Goal: Complete application form

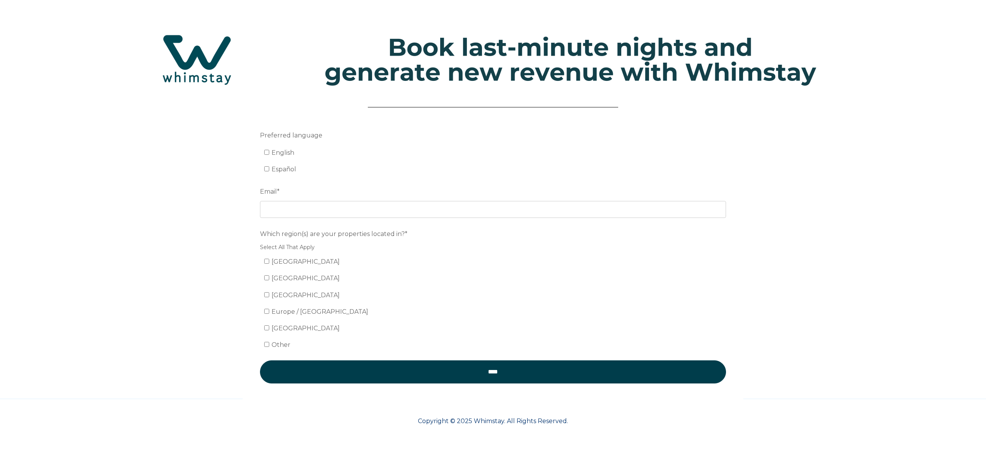
click at [275, 153] on span "English" at bounding box center [283, 152] width 23 height 7
click at [269, 153] on input "English" at bounding box center [266, 152] width 5 height 5
checkbox input "true"
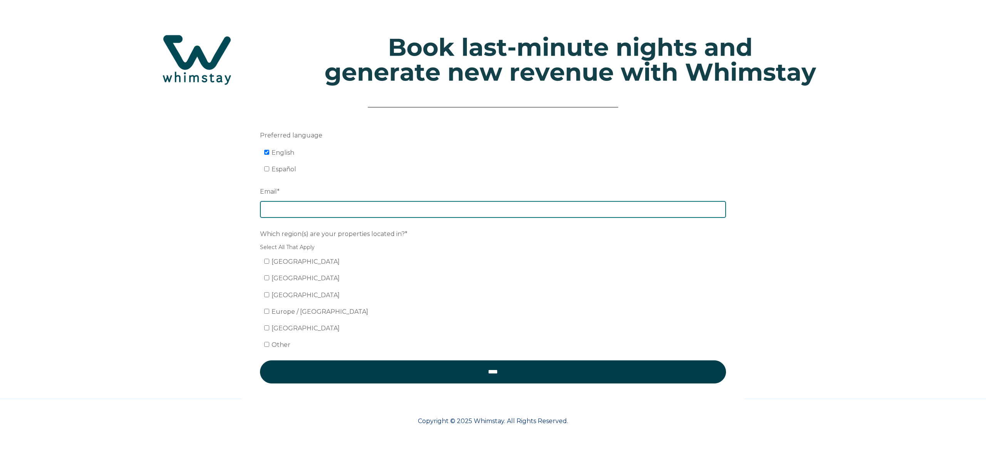
click at [325, 215] on input "Email *" at bounding box center [493, 209] width 466 height 17
type input "realestate@blackandred.io"
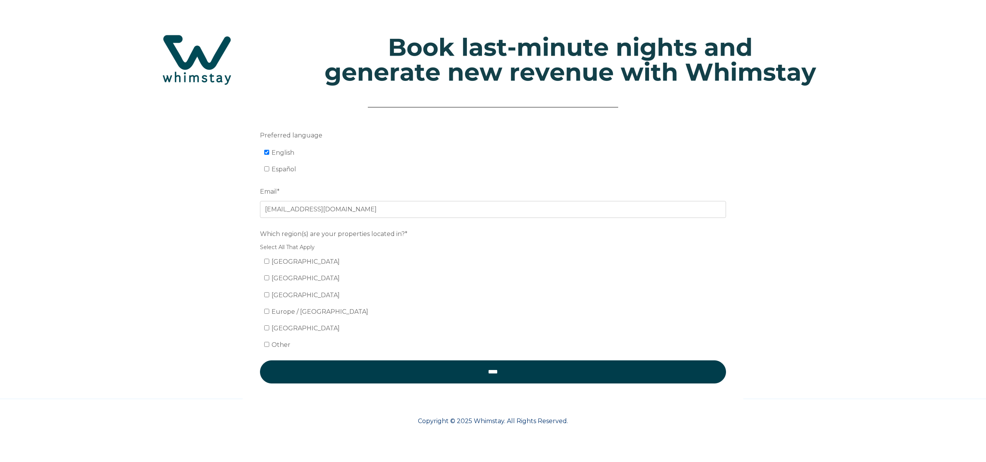
click at [298, 262] on span "[GEOGRAPHIC_DATA]" at bounding box center [306, 261] width 68 height 7
click at [269, 262] on input "[GEOGRAPHIC_DATA]" at bounding box center [266, 261] width 5 height 5
checkbox input "true"
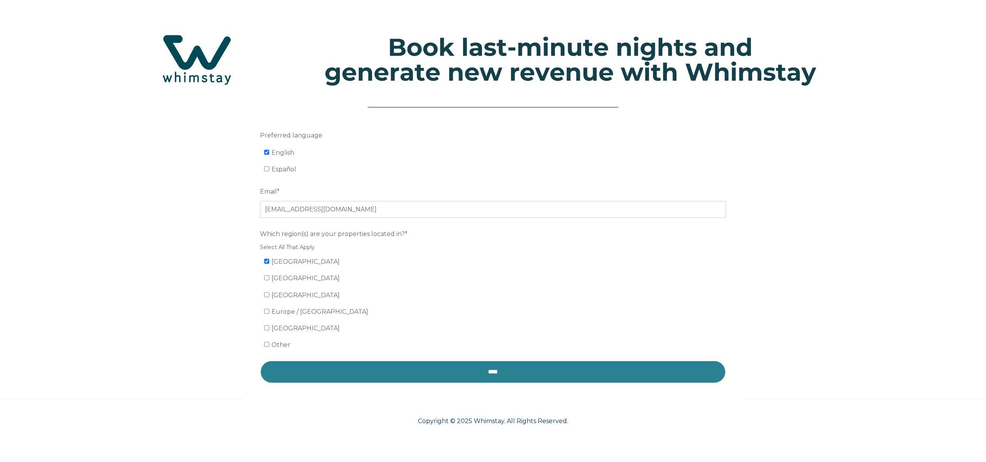
click at [450, 374] on input "****" at bounding box center [493, 372] width 466 height 23
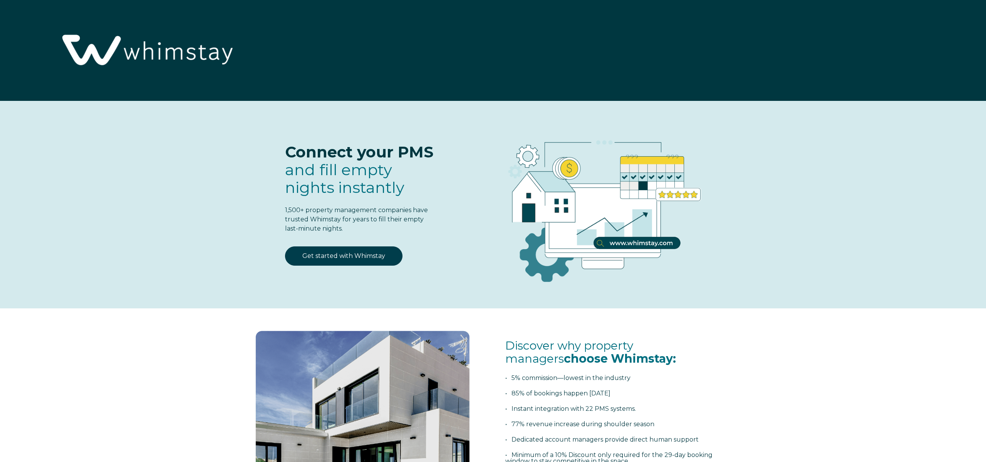
select select "US"
select select "Standard"
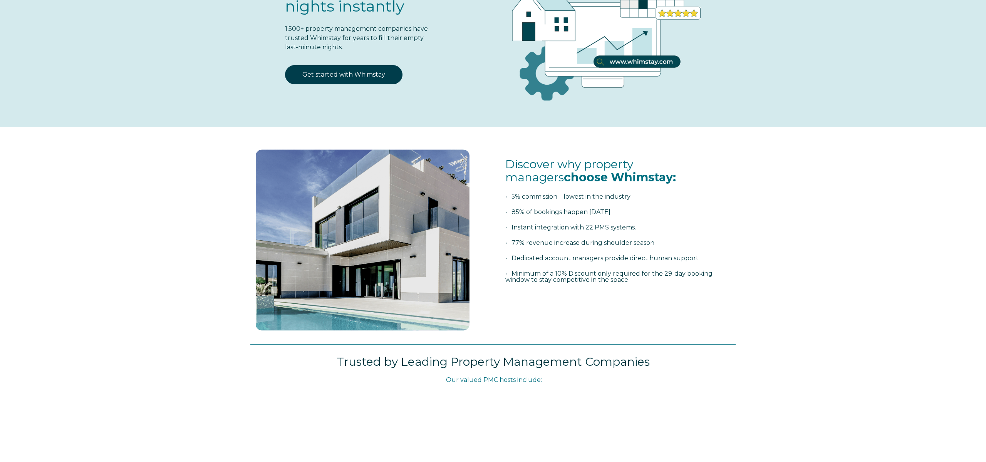
scroll to position [126, 0]
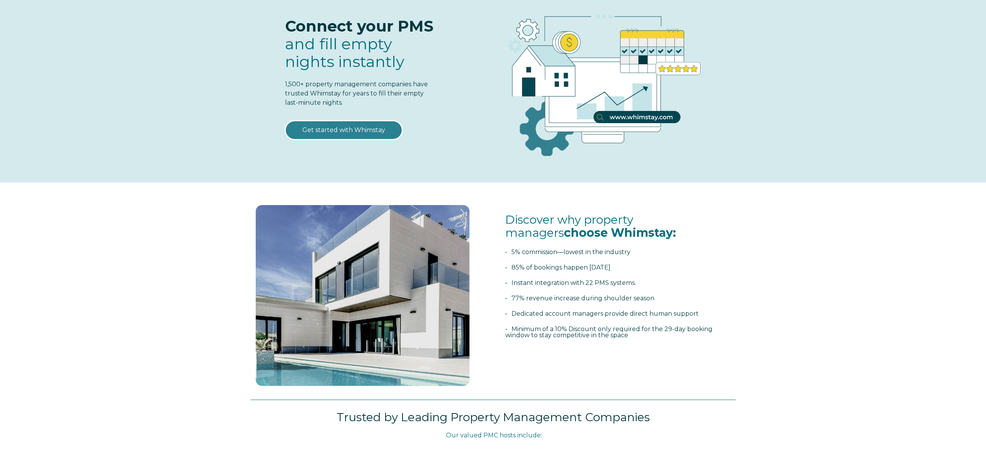
click at [341, 128] on link "Get started with Whimstay" at bounding box center [343, 130] width 117 height 19
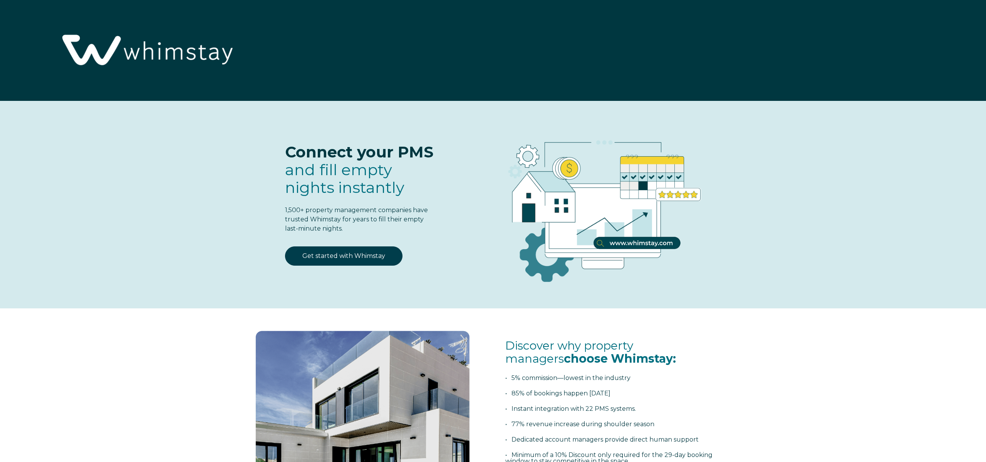
scroll to position [1084, 0]
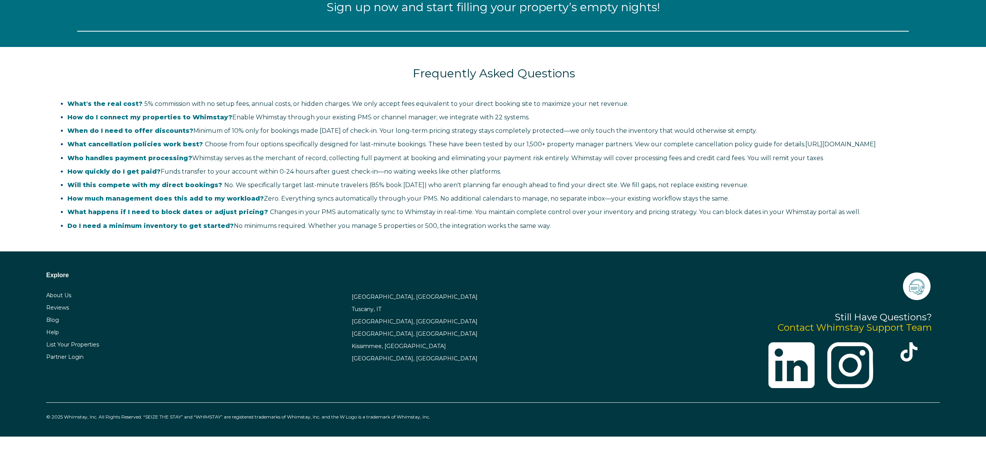
select select "US"
select select "Standard"
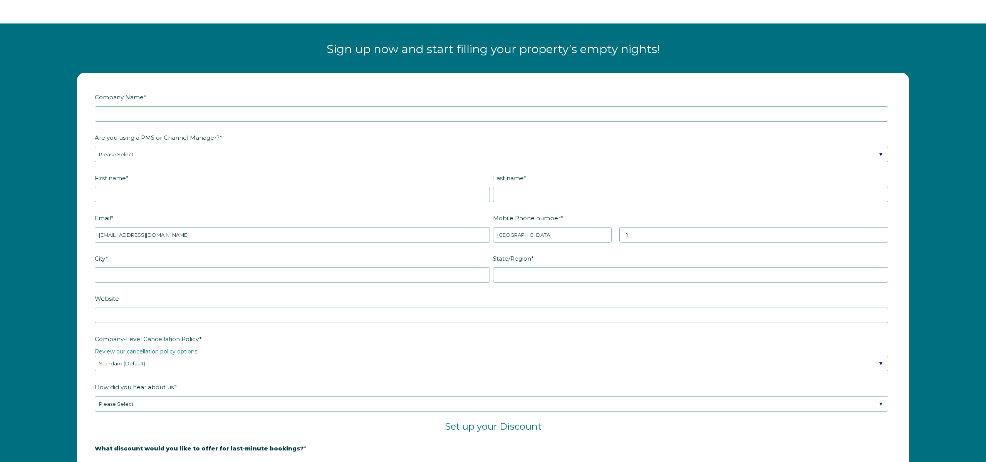
scroll to position [1039, 0]
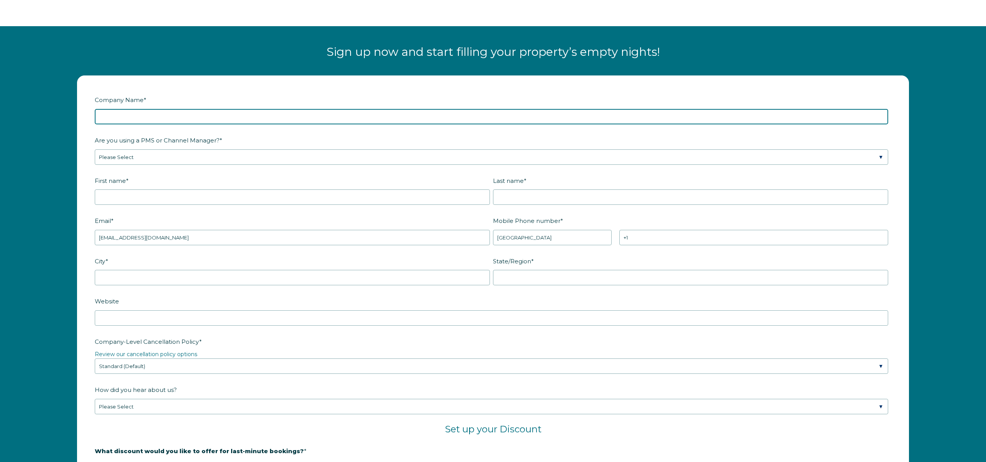
click at [203, 118] on input "Company Name *" at bounding box center [492, 116] width 794 height 15
type input "Black & Red Management LLC."
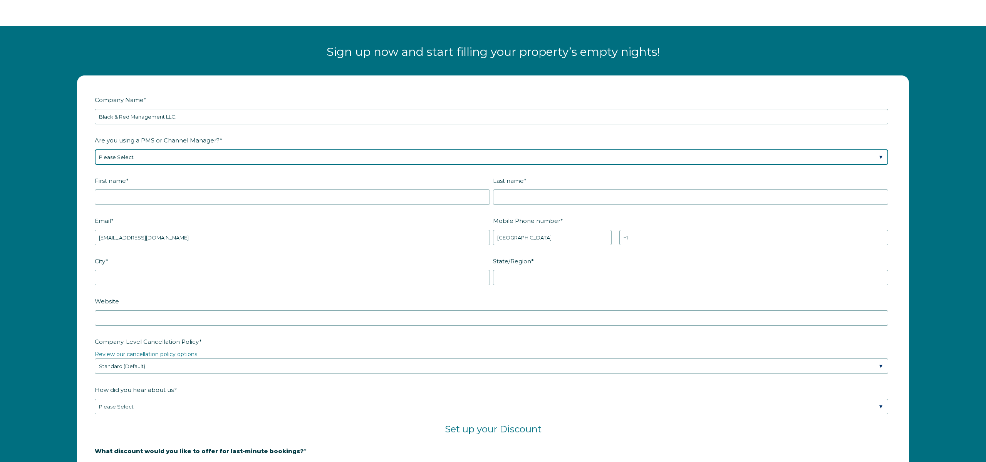
click at [216, 161] on select "Please Select Barefoot BookingPal Boost Brightside CiiRUS Escapia Guesty Hostaw…" at bounding box center [492, 156] width 794 height 15
select select "Not Listed"
click at [95, 149] on select "Please Select Barefoot BookingPal Boost Brightside CiiRUS Escapia Guesty Hostaw…" at bounding box center [492, 156] width 794 height 15
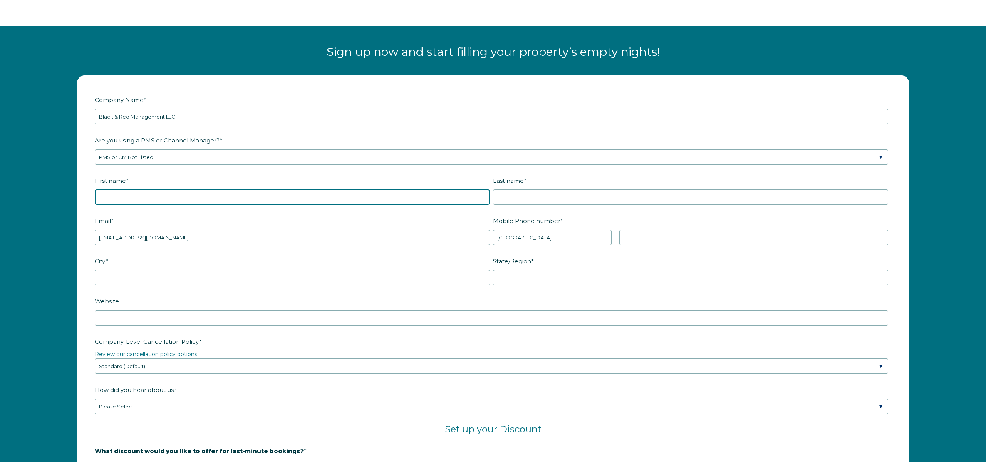
click at [179, 196] on input "First name *" at bounding box center [292, 197] width 395 height 15
type input "Phillip"
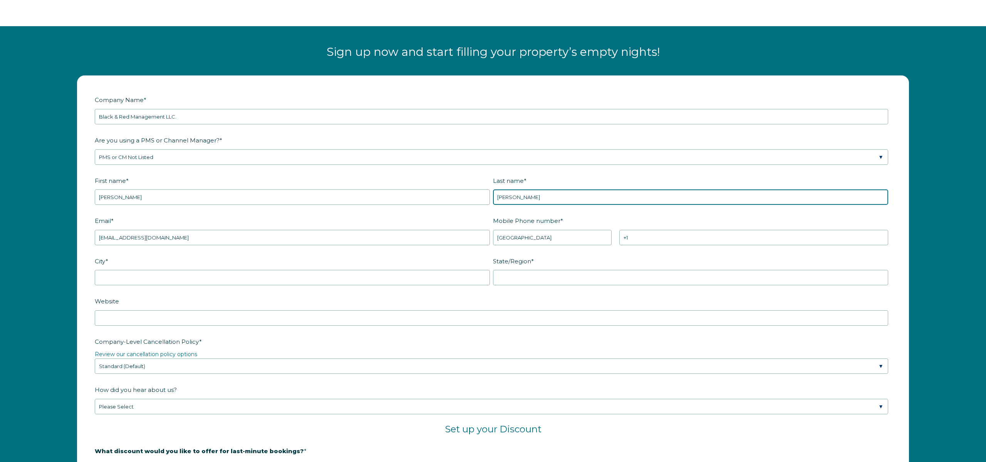
type input "Epstein"
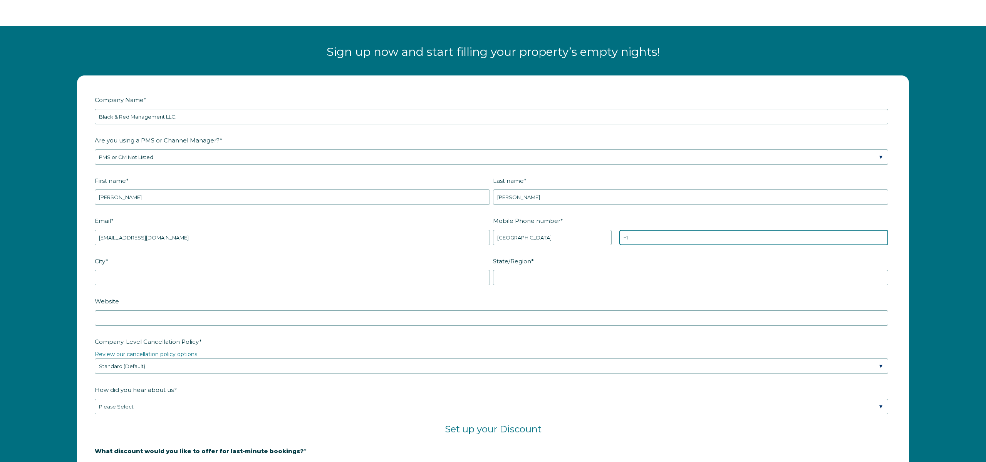
click at [651, 239] on input "+1" at bounding box center [753, 237] width 269 height 15
paste input "(720)549-0306"
type input "+1 (720)549-0306"
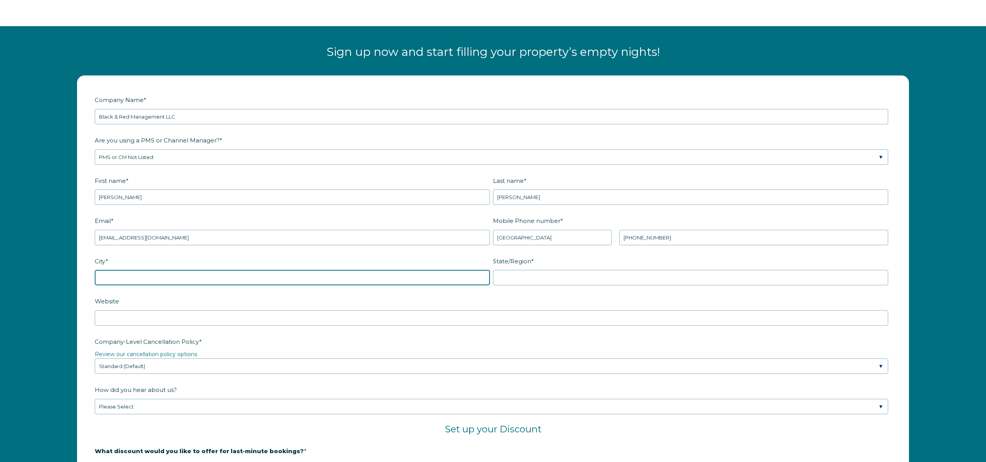
click at [212, 275] on input "City *" at bounding box center [292, 277] width 395 height 15
type input "Boulder"
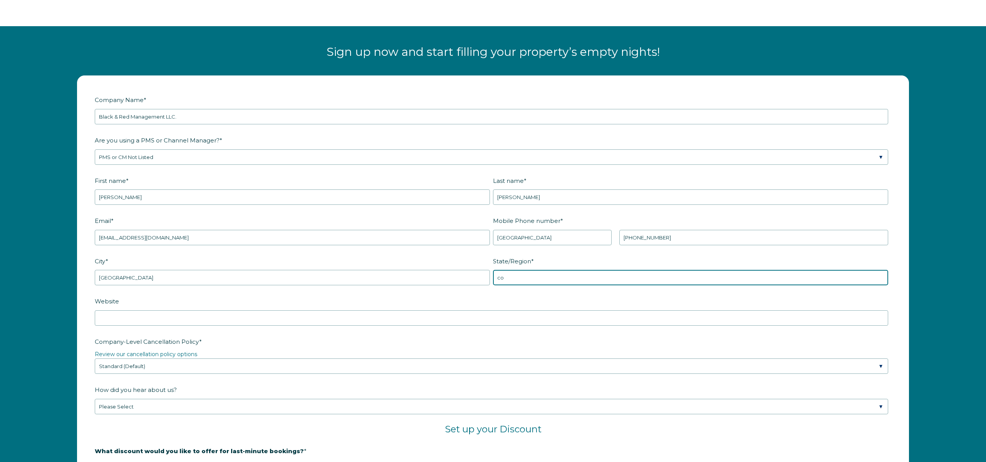
type input "c"
type input "Colorado"
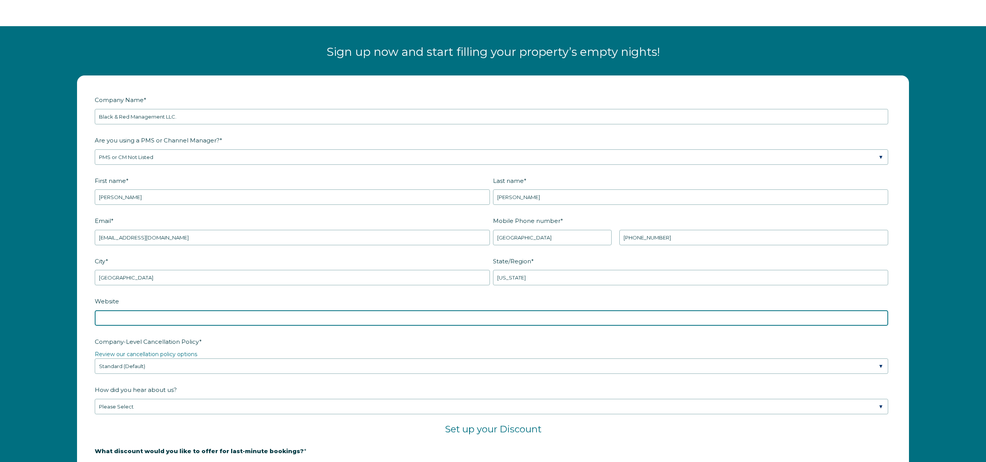
click at [146, 322] on input "Website" at bounding box center [492, 318] width 794 height 15
click at [177, 313] on input "blackandred" at bounding box center [492, 318] width 794 height 15
click at [178, 314] on input "blackandred" at bounding box center [492, 318] width 794 height 15
paste input "https://blackandredmanagement.com/"
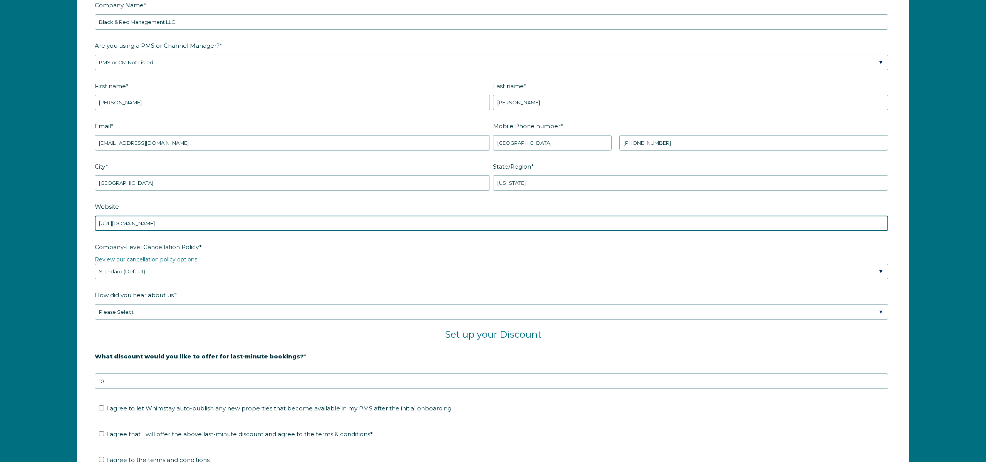
scroll to position [1138, 0]
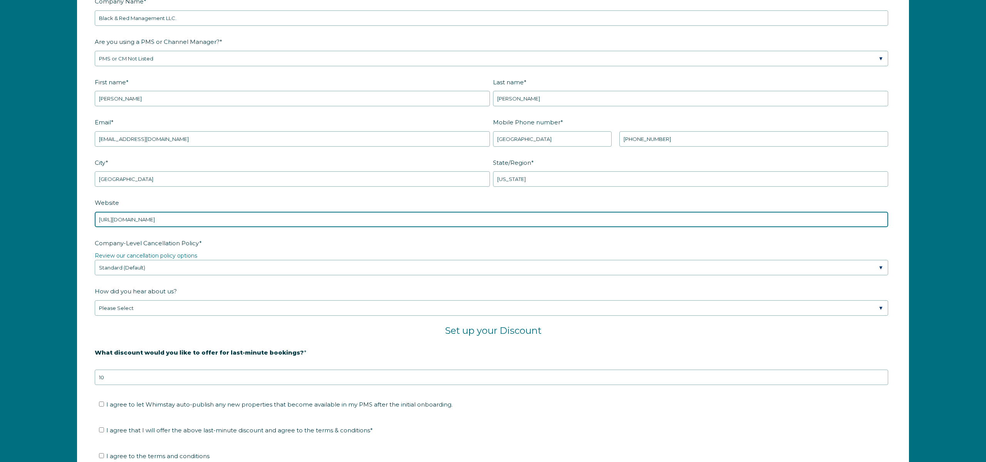
type input "https://blackandredmanagement.com/"
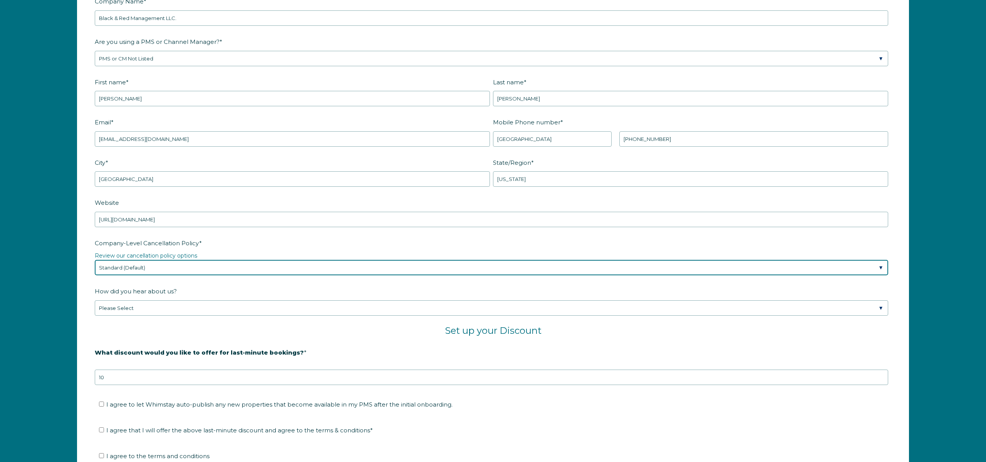
click at [211, 266] on select "Please Select Partial Standard (Default) Moderate Strict" at bounding box center [492, 267] width 794 height 15
select select "Strict"
click at [95, 260] on select "Please Select Partial Standard (Default) Moderate Strict" at bounding box center [492, 267] width 794 height 15
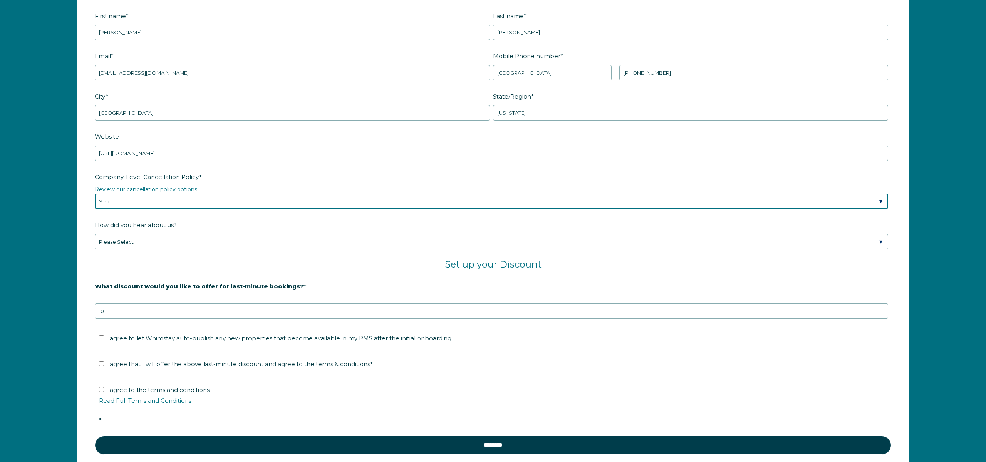
scroll to position [1204, 0]
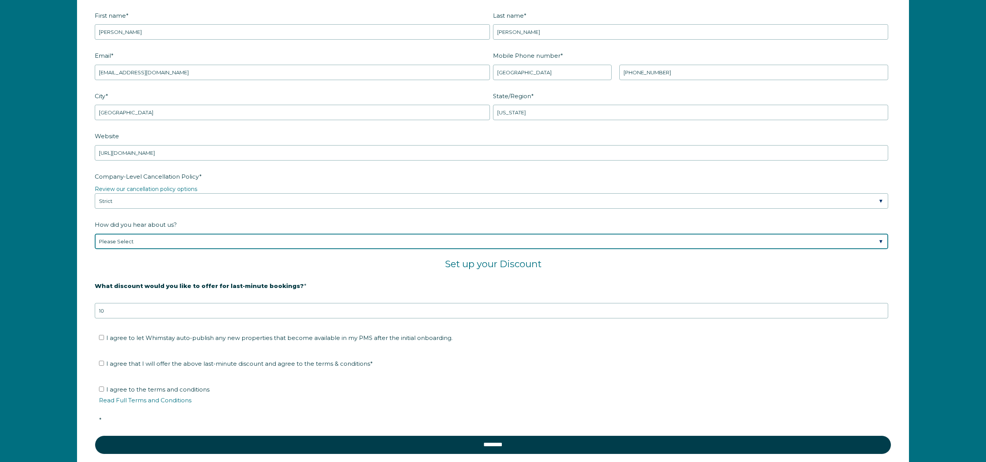
click at [149, 241] on select "Please Select Found Whimstay through a Google search Spoke to a Whimstay salesp…" at bounding box center [492, 241] width 794 height 15
select select "Whimstay Sales"
click at [95, 234] on select "Please Select Found Whimstay through a Google search Spoke to a Whimstay salesp…" at bounding box center [492, 241] width 794 height 15
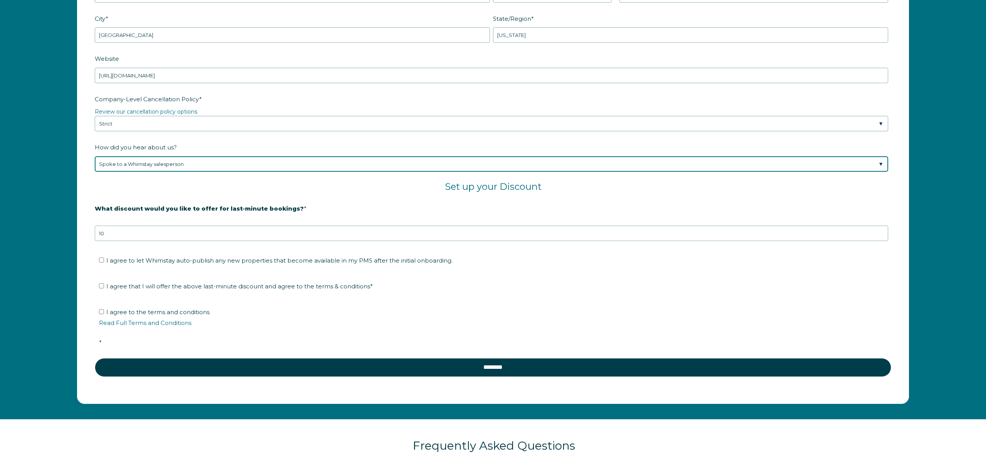
scroll to position [1283, 0]
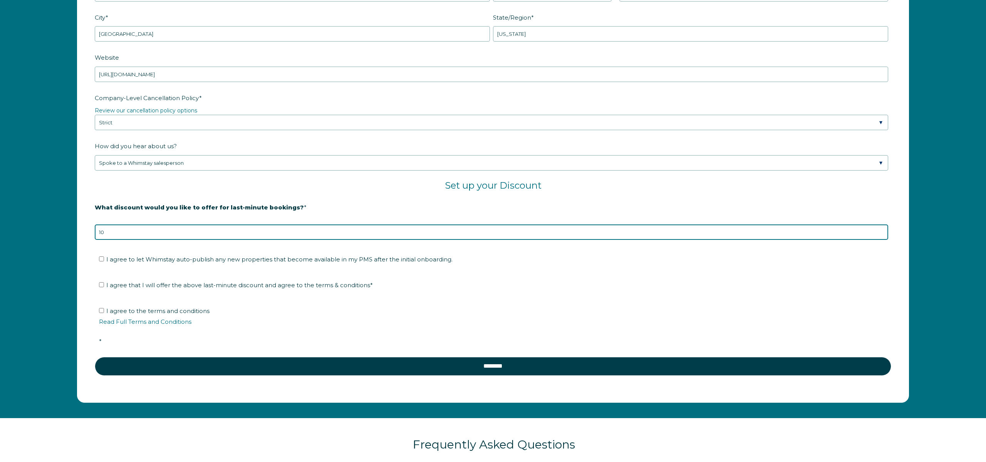
click at [163, 230] on input "10" at bounding box center [492, 232] width 794 height 15
type input "15"
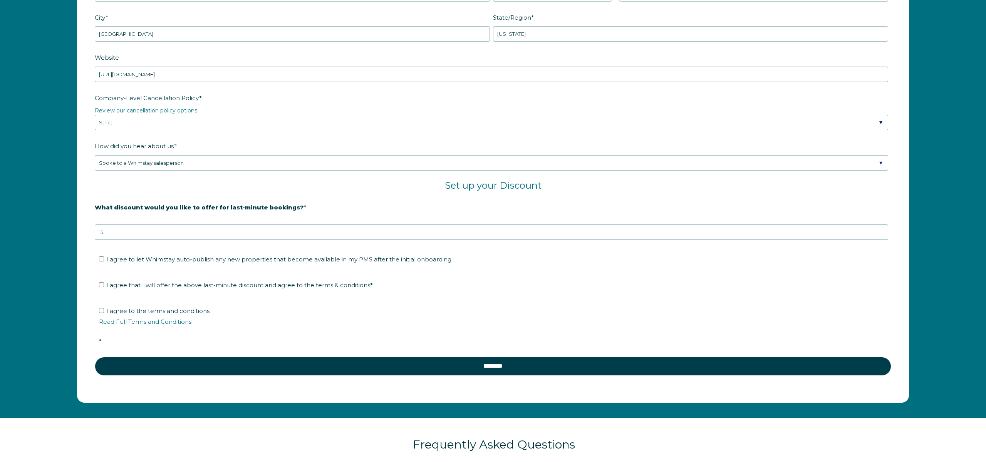
click at [155, 259] on span "I agree to let Whimstay auto-publish any new properties that become available i…" at bounding box center [279, 259] width 346 height 7
click at [104, 259] on input "I agree to let Whimstay auto-publish any new properties that become available i…" at bounding box center [101, 259] width 5 height 5
checkbox input "true"
click at [144, 286] on span "I agree that I will offer the above last-minute discount and agree to the terms…" at bounding box center [239, 285] width 267 height 7
click at [104, 286] on input "I agree that I will offer the above last-minute discount and agree to the terms…" at bounding box center [101, 284] width 5 height 5
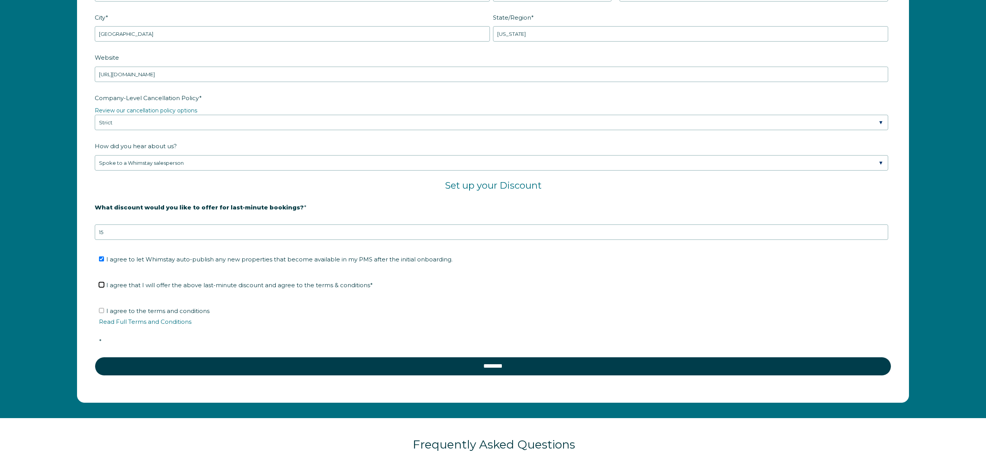
checkbox input "true"
click at [102, 309] on input "I agree to the terms and conditions Read Full Terms and Conditions *" at bounding box center [101, 310] width 5 height 5
checkbox input "true"
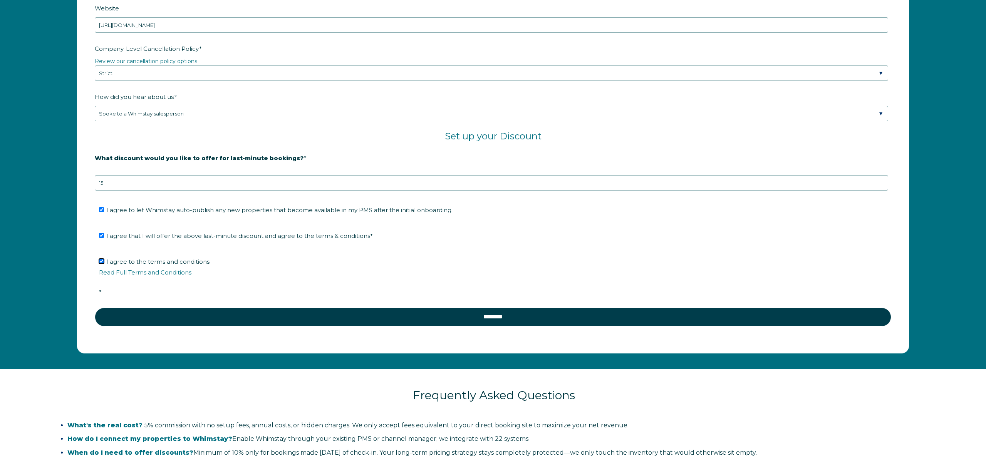
scroll to position [1250, 0]
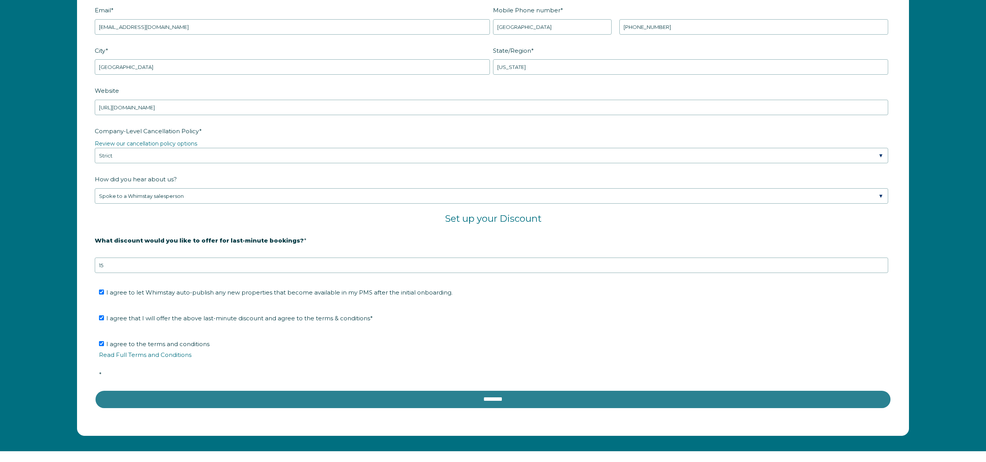
click at [342, 396] on input "********" at bounding box center [493, 399] width 797 height 18
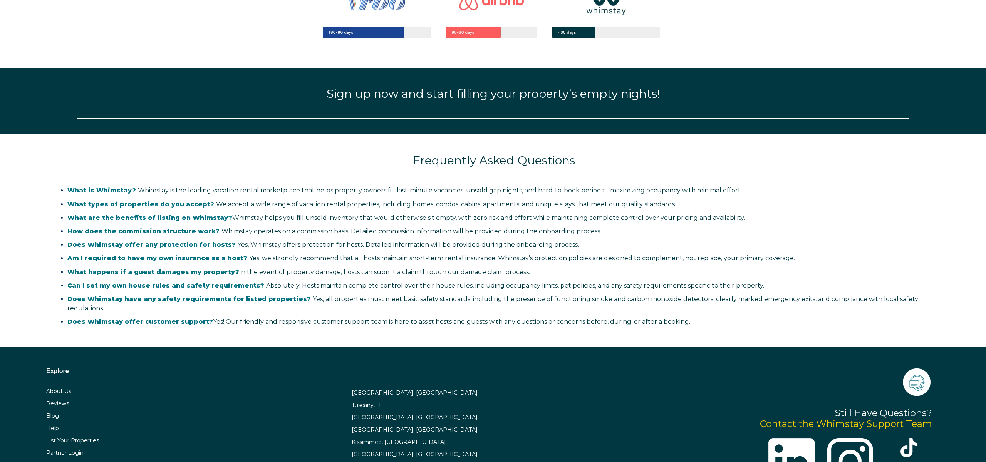
select select "US"
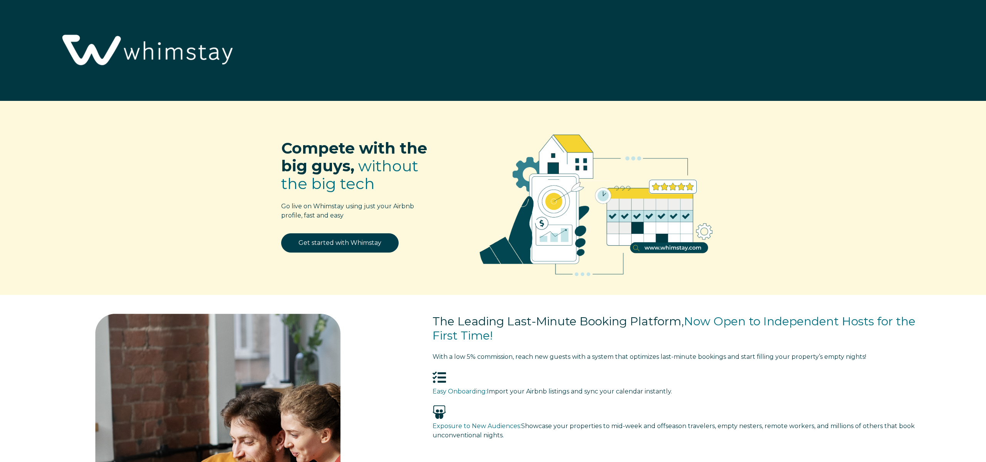
click at [174, 53] on img at bounding box center [146, 51] width 184 height 94
